Goal: Navigation & Orientation: Understand site structure

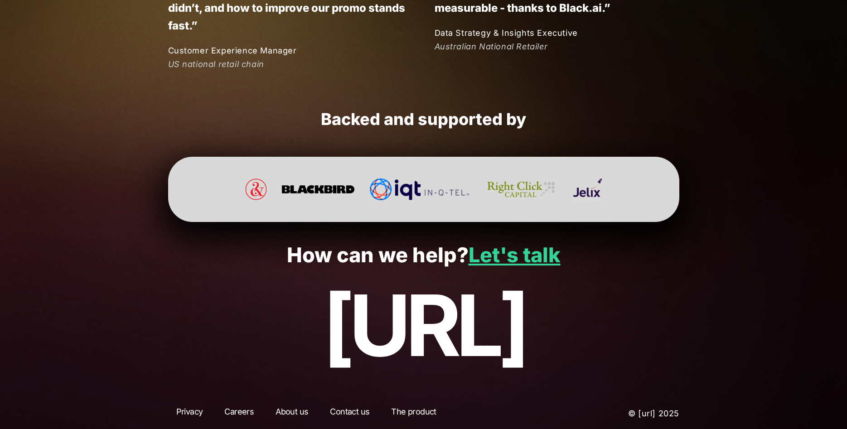
scroll to position [2380, 0]
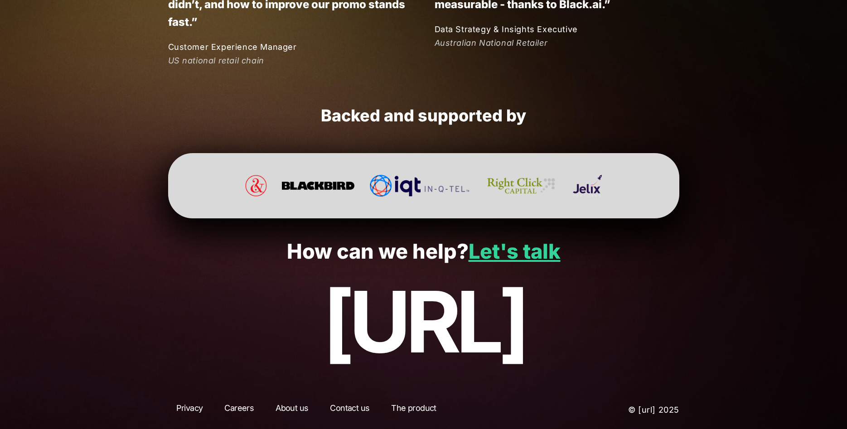
drag, startPoint x: 572, startPoint y: 326, endPoint x: 236, endPoint y: 325, distance: 335.7
click at [236, 325] on p "[URL]" at bounding box center [423, 321] width 792 height 95
drag, startPoint x: 284, startPoint y: 246, endPoint x: 602, endPoint y: 348, distance: 333.7
click at [602, 348] on div "How can we help? Let's talk [URL]" at bounding box center [423, 304] width 847 height 173
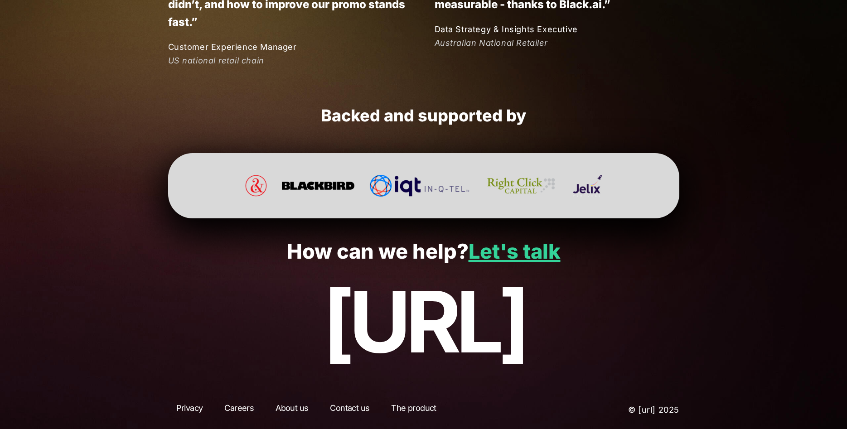
click at [602, 347] on p "[URL]" at bounding box center [423, 321] width 792 height 95
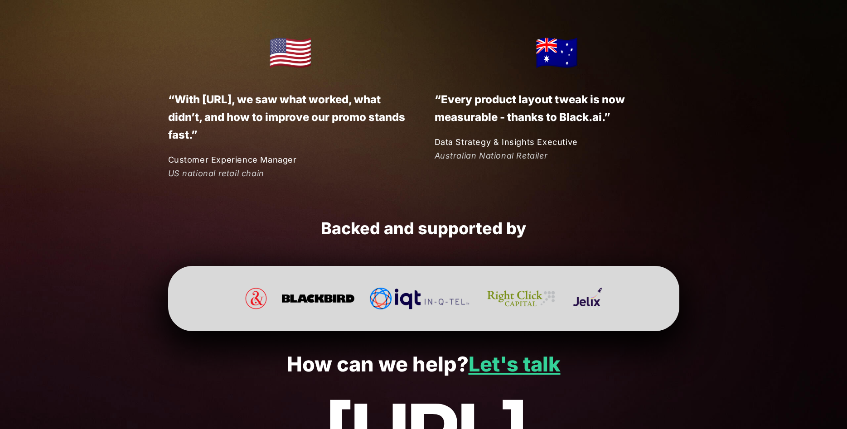
scroll to position [2241, 0]
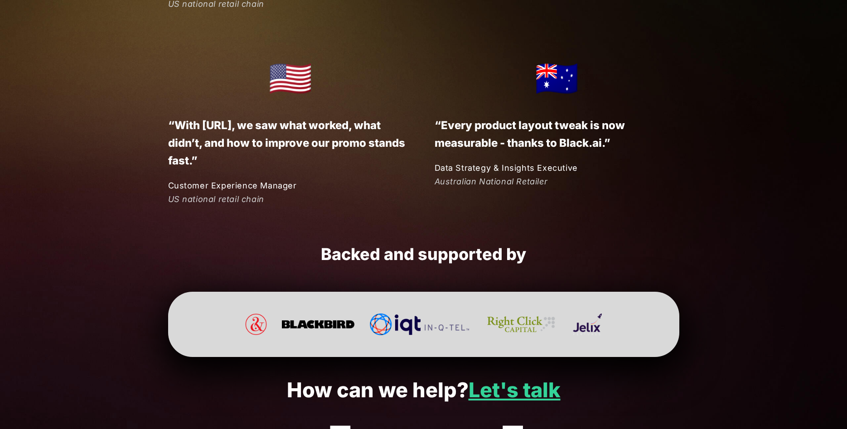
click at [455, 180] on em "Australian National Retailer" at bounding box center [490, 182] width 113 height 10
drag, startPoint x: 453, startPoint y: 182, endPoint x: 558, endPoint y: 189, distance: 104.9
click at [558, 189] on div "🇺🇸 “With [URL], we saw what worked, what didn’t, and how to improve our promo s…" at bounding box center [423, 127] width 511 height 157
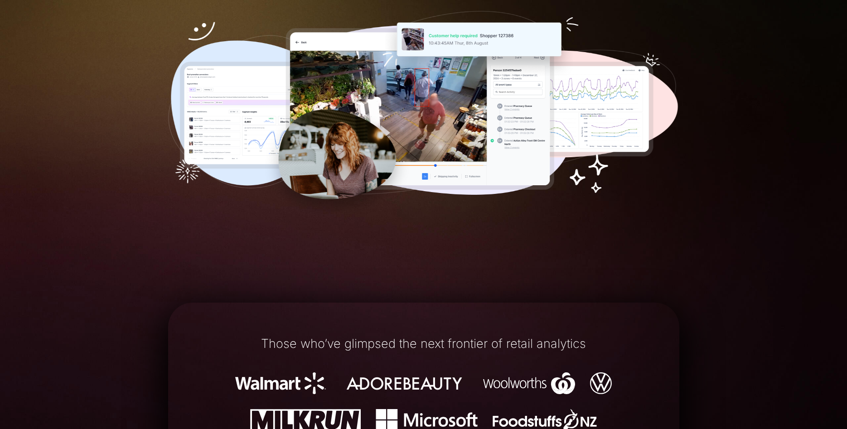
scroll to position [0, 0]
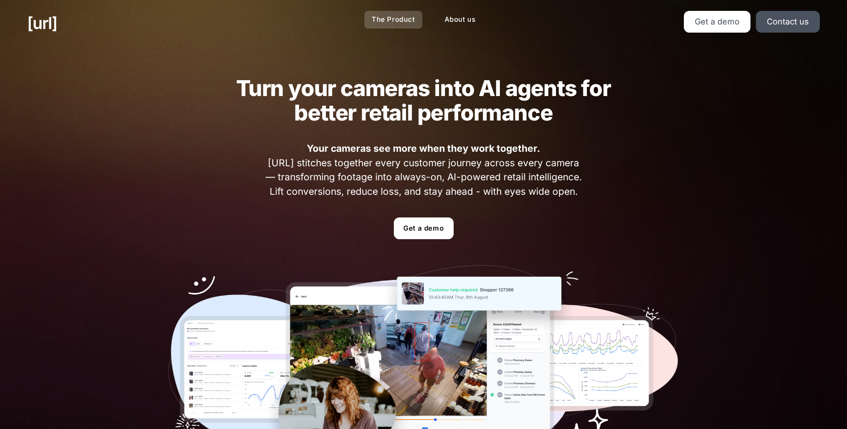
click at [390, 16] on link "The Product" at bounding box center [393, 20] width 58 height 18
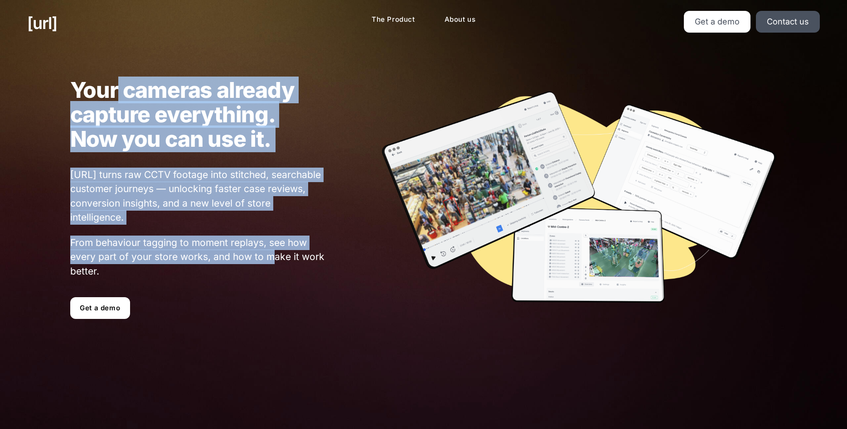
drag, startPoint x: 115, startPoint y: 91, endPoint x: 269, endPoint y: 251, distance: 221.7
click at [269, 251] on div "Your cameras already capture everything. Now you can use it. [URL] turns raw CC…" at bounding box center [171, 198] width 310 height 241
click at [452, 14] on link "About us" at bounding box center [460, 20] width 46 height 18
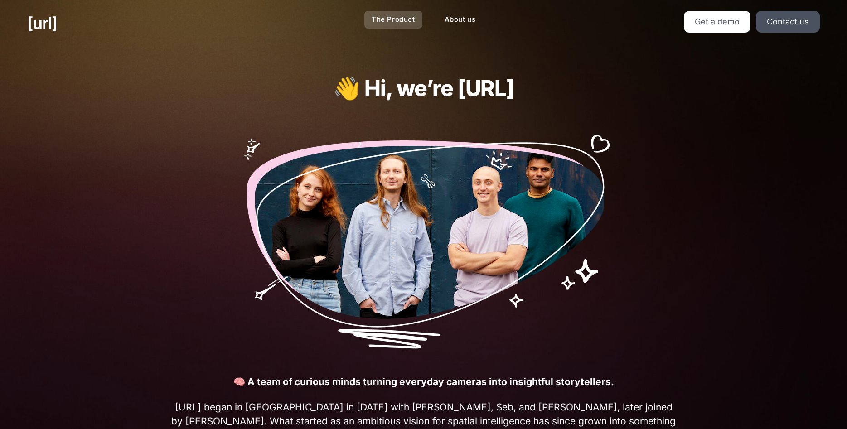
click at [378, 22] on link "The Product" at bounding box center [393, 20] width 58 height 18
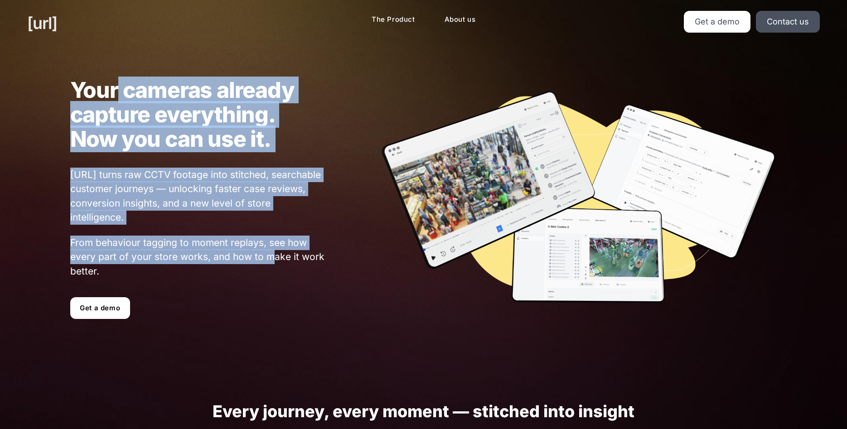
click at [56, 25] on link "[URL]" at bounding box center [42, 23] width 30 height 24
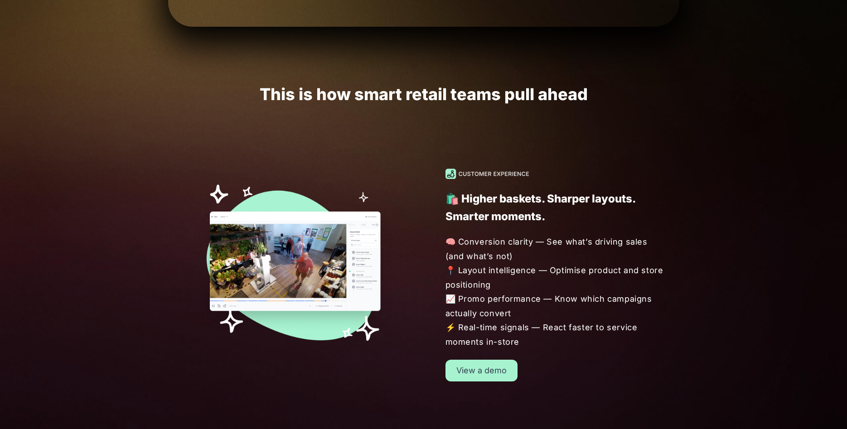
scroll to position [416, 0]
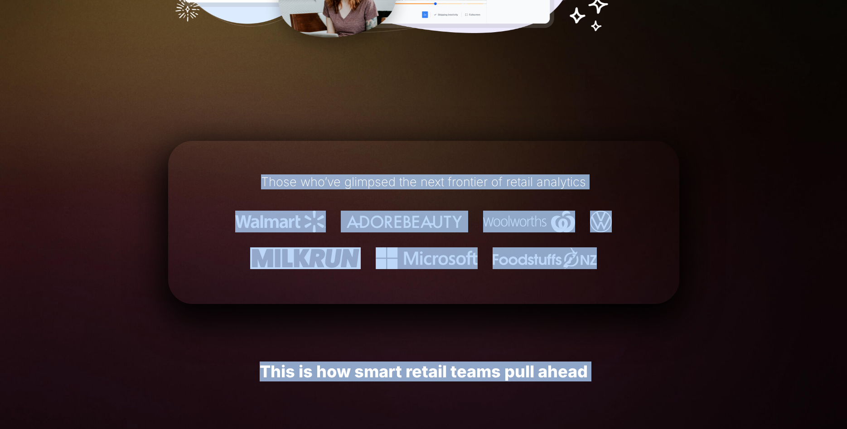
drag, startPoint x: 311, startPoint y: 249, endPoint x: 586, endPoint y: 399, distance: 313.4
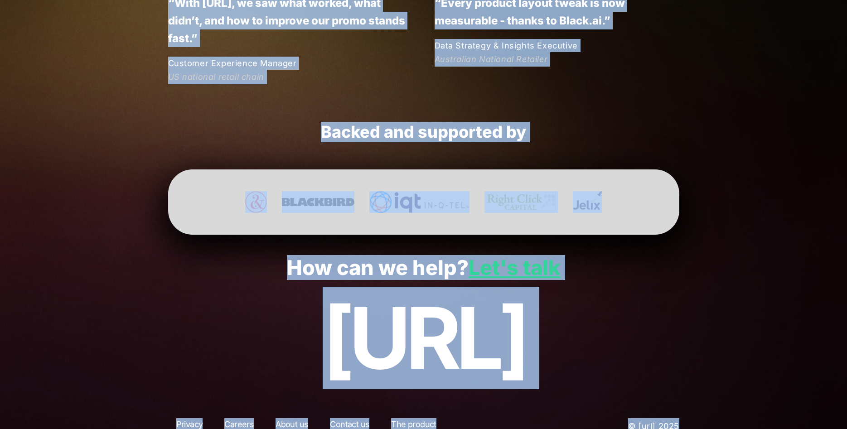
scroll to position [2380, 0]
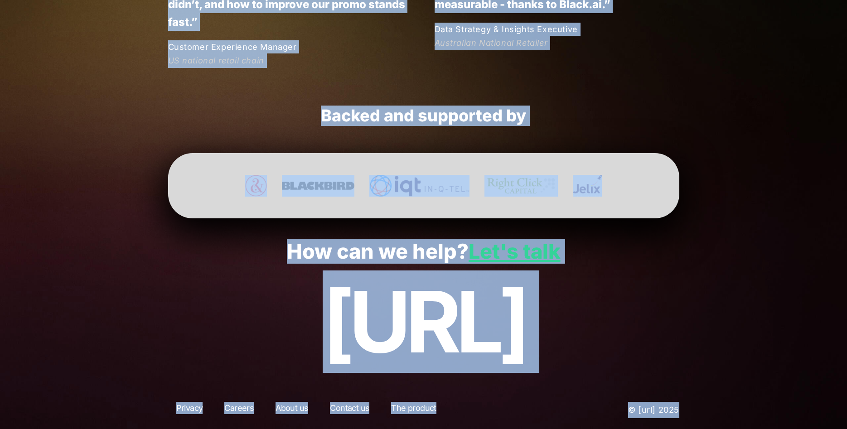
drag, startPoint x: 154, startPoint y: 134, endPoint x: 691, endPoint y: 423, distance: 609.5
click at [632, 356] on p "[URL]" at bounding box center [423, 321] width 792 height 95
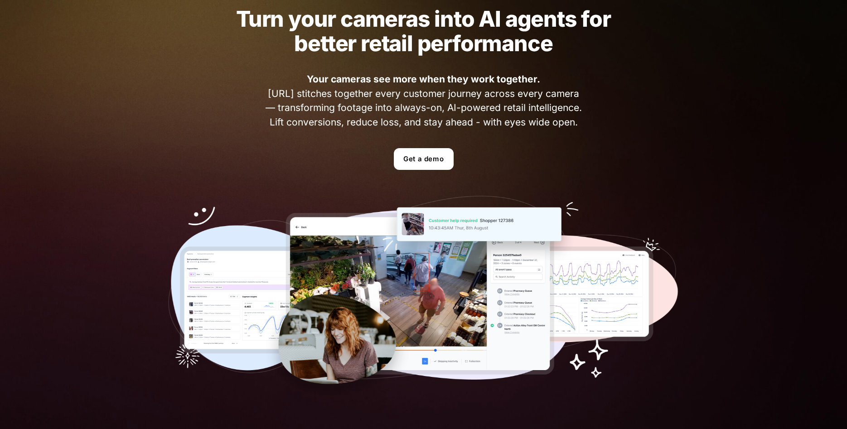
scroll to position [0, 0]
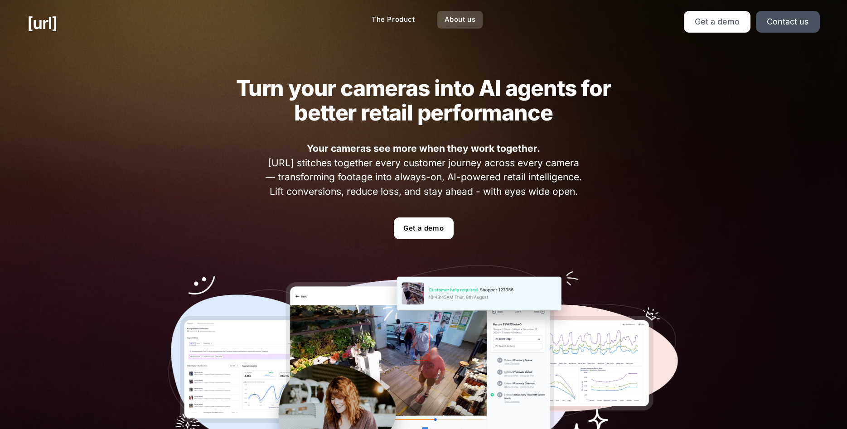
click at [452, 18] on link "About us" at bounding box center [460, 20] width 46 height 18
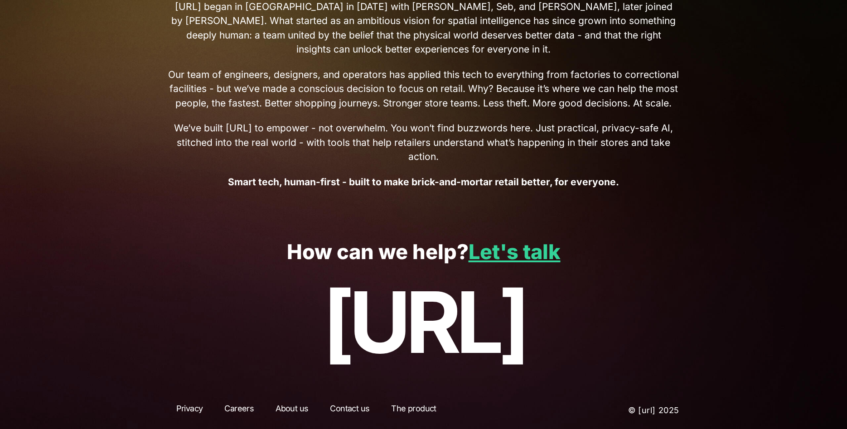
scroll to position [401, 0]
click at [417, 403] on link "The product" at bounding box center [413, 410] width 61 height 16
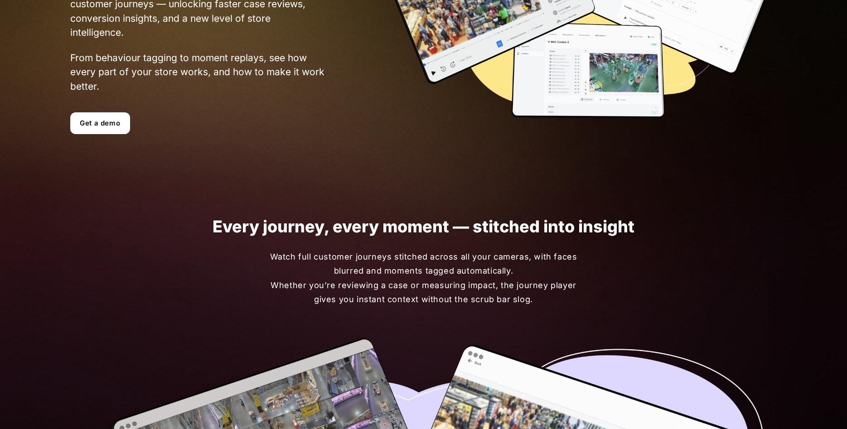
scroll to position [323, 0]
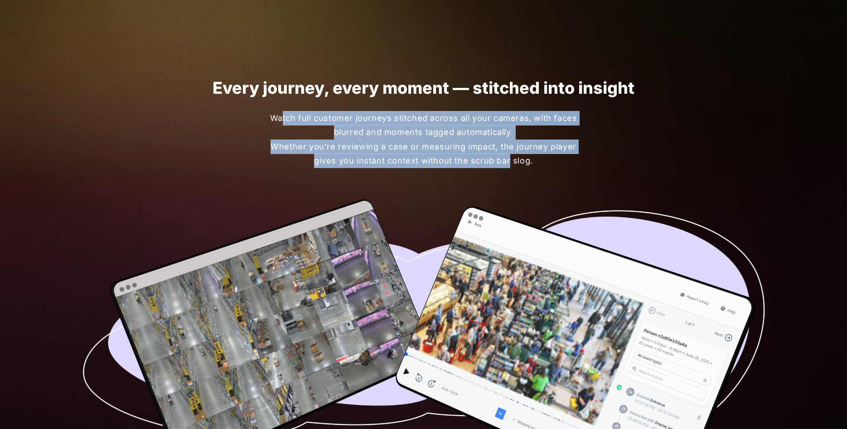
drag, startPoint x: 284, startPoint y: 119, endPoint x: 505, endPoint y: 171, distance: 227.1
click at [505, 171] on div "Every journey, every moment — stitched into insight Watch full customer journey…" at bounding box center [423, 292] width 750 height 531
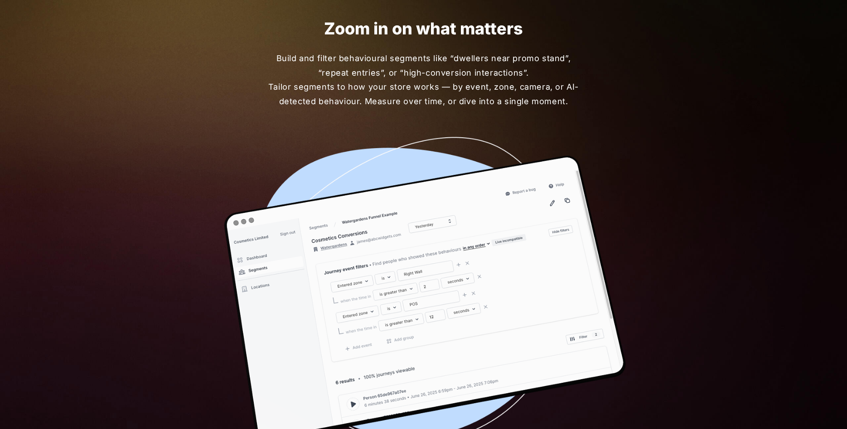
scroll to position [970, 0]
